Goal: Use online tool/utility: Utilize a website feature to perform a specific function

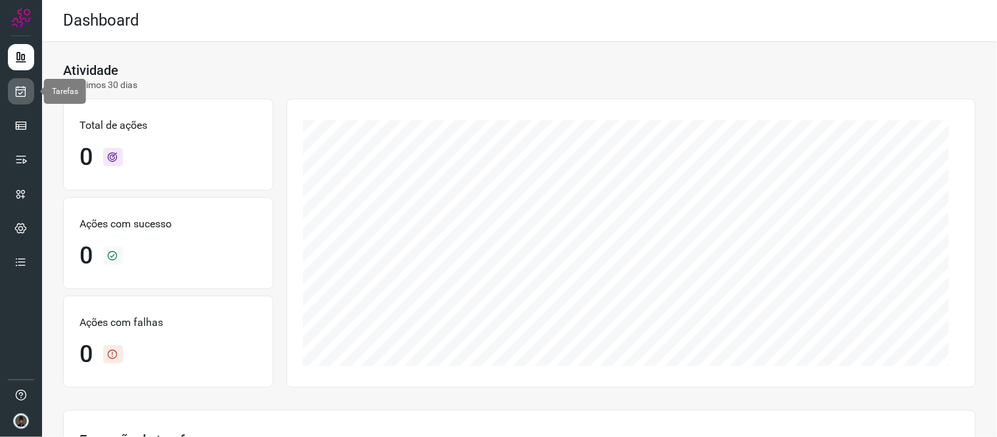
click at [20, 87] on icon at bounding box center [21, 91] width 14 height 13
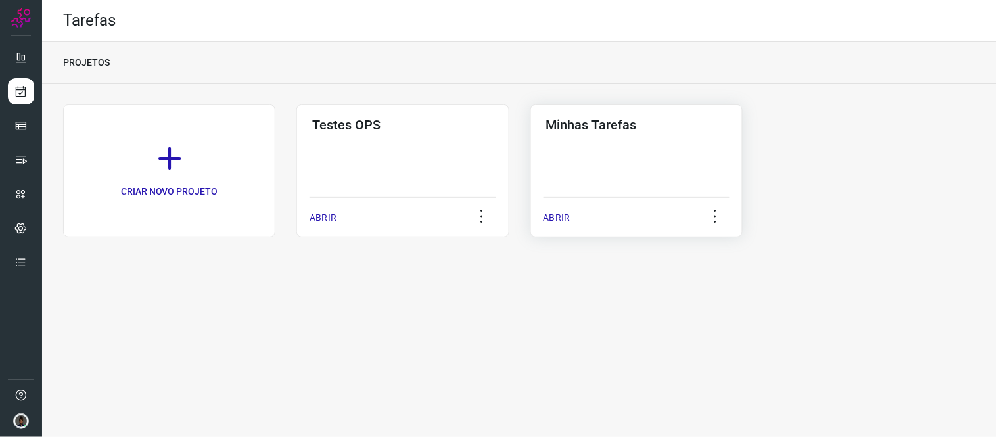
click at [641, 158] on div "Minhas Tarefas ABRIR" at bounding box center [636, 170] width 212 height 133
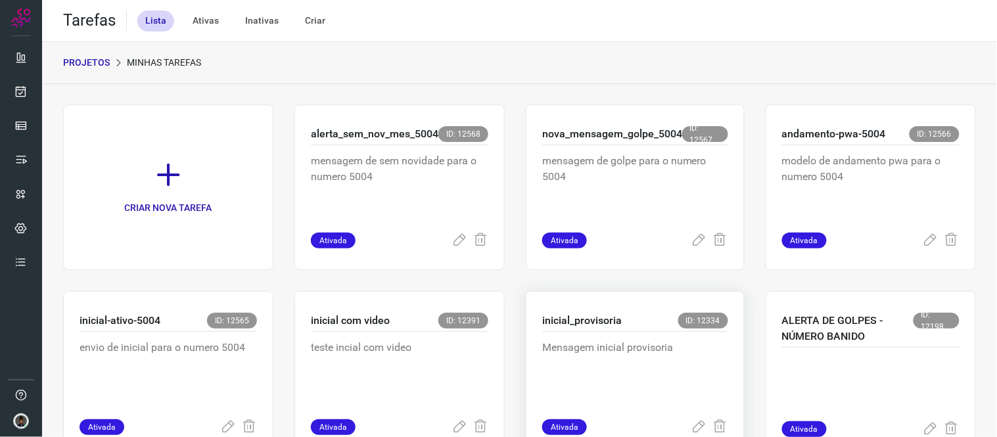
click at [555, 336] on div "Mensagem inicial provisoria" at bounding box center [635, 375] width 186 height 87
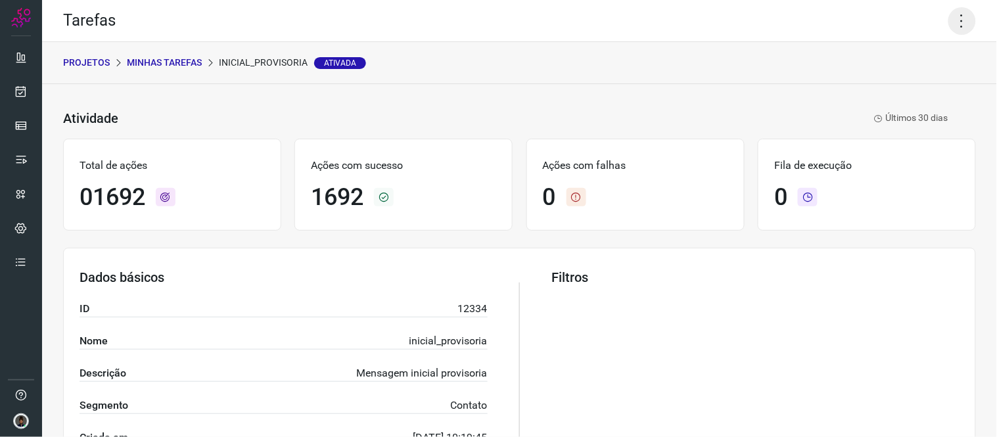
click at [958, 16] on icon at bounding box center [962, 21] width 28 height 28
click at [905, 84] on li "Executar" at bounding box center [905, 85] width 120 height 21
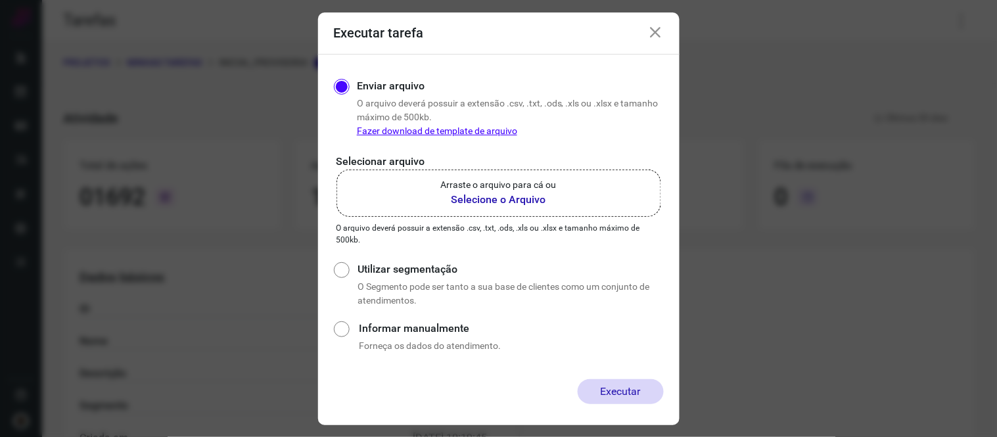
click at [543, 207] on b "Selecione o Arquivo" at bounding box center [499, 200] width 116 height 16
click at [0, 0] on input "Arraste o arquivo para cá ou Selecione o Arquivo" at bounding box center [0, 0] width 0 height 0
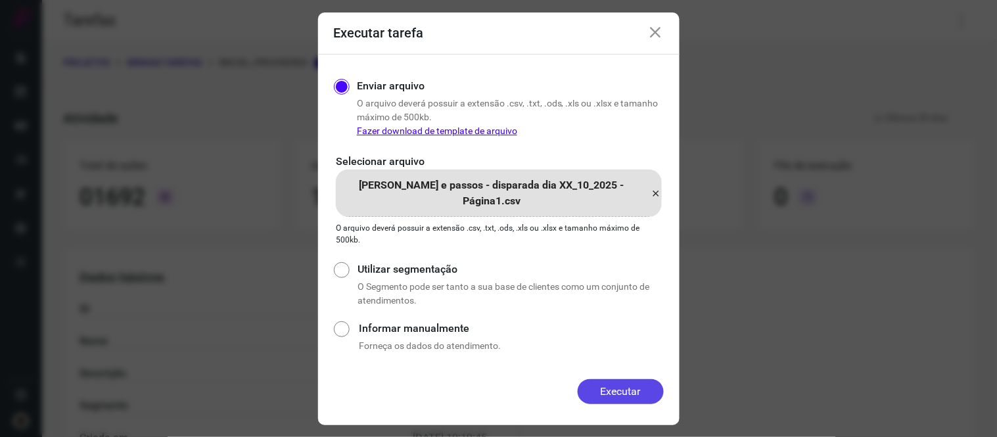
click at [602, 397] on button "Executar" at bounding box center [620, 391] width 86 height 25
